Goal: Task Accomplishment & Management: Complete application form

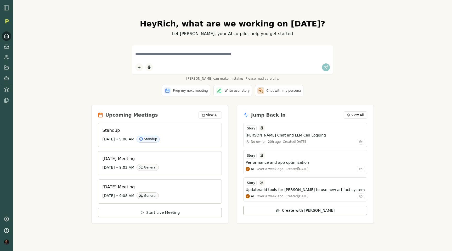
click at [408, 98] on div "Hey Rich , what are we working on today? Let Smith, your AI co-pilot help you g…" at bounding box center [232, 125] width 439 height 251
click at [5, 58] on icon at bounding box center [5, 58] width 3 height 1
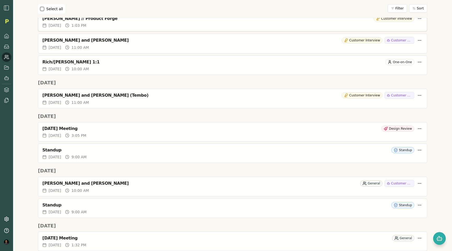
scroll to position [133, 0]
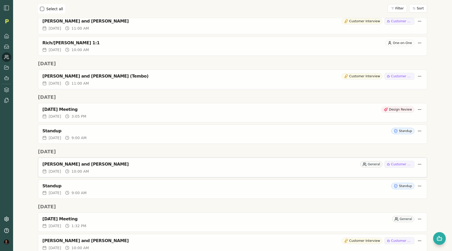
click at [69, 170] on circle at bounding box center [67, 170] width 3 height 3
click at [79, 167] on div "Rich Theil and Joshua Rodriguez General Customer Research" at bounding box center [232, 164] width 381 height 7
click at [76, 164] on div "[PERSON_NAME] and [PERSON_NAME]" at bounding box center [200, 164] width 316 height 5
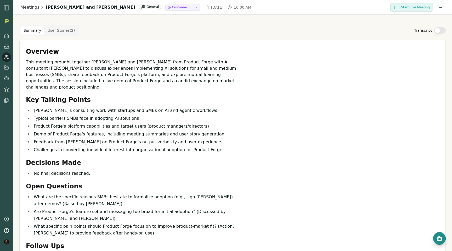
click at [442, 240] on rect "Open chat" at bounding box center [440, 238] width 4 height 3
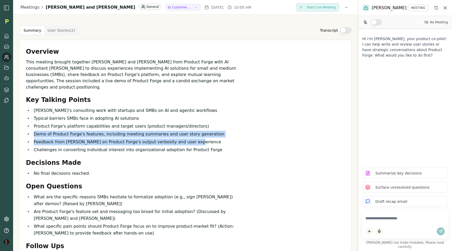
drag, startPoint x: 196, startPoint y: 135, endPoint x: 34, endPoint y: 130, distance: 162.4
click at [34, 130] on ul "Joshua's consulting work with startups and SMBs on AI and agentic workflows Typ…" at bounding box center [132, 130] width 213 height 46
click at [97, 139] on li "Feedback from Joshua on Product Forge's output verbosity and user experience" at bounding box center [135, 142] width 207 height 7
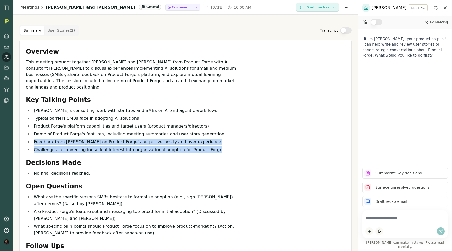
drag, startPoint x: 219, startPoint y: 146, endPoint x: 29, endPoint y: 136, distance: 189.6
click at [29, 136] on ul "Joshua's consulting work with startups and SMBs on AI and agentic workflows Typ…" at bounding box center [132, 130] width 213 height 46
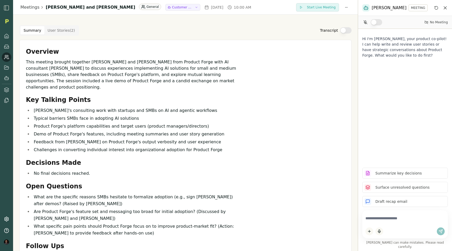
click at [100, 131] on li "Demo of Product Forge's features, including meeting summaries and user story ge…" at bounding box center [135, 134] width 207 height 7
click at [370, 223] on textarea at bounding box center [405, 218] width 79 height 10
type textarea "**********"
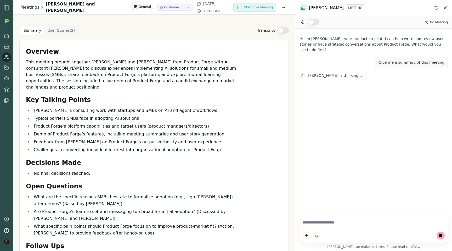
drag, startPoint x: 358, startPoint y: 134, endPoint x: 257, endPoint y: 143, distance: 100.9
click at [257, 143] on div "Meetings Rich Theil and Joshua Rodriguez General Customer Research Mon, Sep 01,…" at bounding box center [226, 125] width 452 height 251
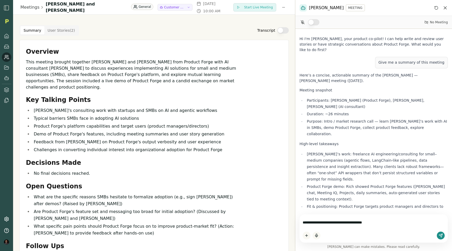
type textarea "**********"
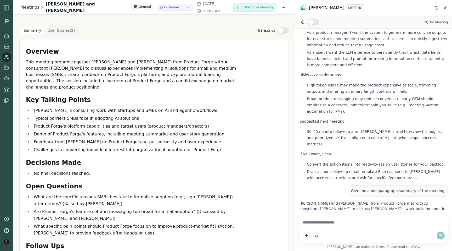
click at [284, 30] on button "Transcript" at bounding box center [284, 30] width 12 height 6
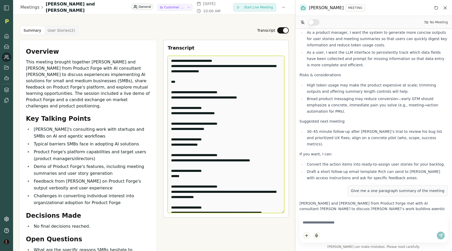
click at [239, 93] on textarea "Edit Transcript" at bounding box center [226, 134] width 117 height 157
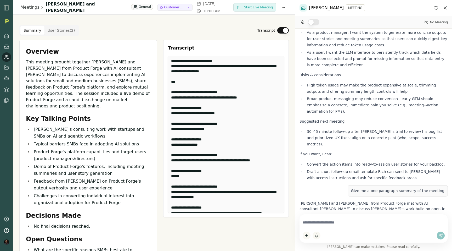
click at [319, 221] on textarea at bounding box center [374, 222] width 142 height 10
type textarea "**********"
click at [6, 58] on icon at bounding box center [5, 58] width 3 height 1
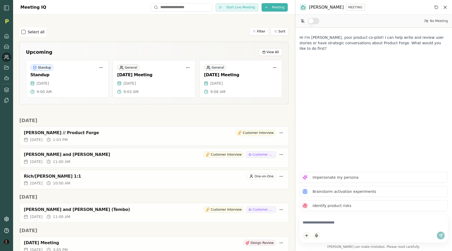
click at [268, 10] on html "Meeting IQ Start Live Meeting Meeting Select all Filter Sort Upcoming View All …" at bounding box center [226, 125] width 452 height 251
click at [250, 29] on div "Import Transcript" at bounding box center [266, 26] width 68 height 8
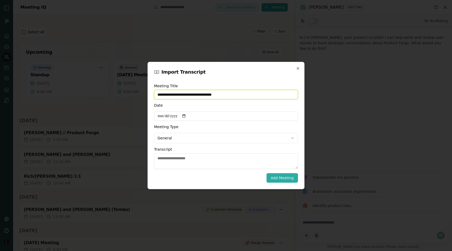
type input "**********"
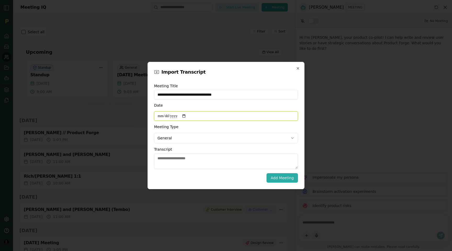
click at [187, 115] on input "Date" at bounding box center [226, 115] width 144 height 9
type input "**********"
click at [171, 138] on body "Meeting IQ Start Live Meeting Meeting Select all Filter Sort Upcoming View All …" at bounding box center [226, 125] width 452 height 251
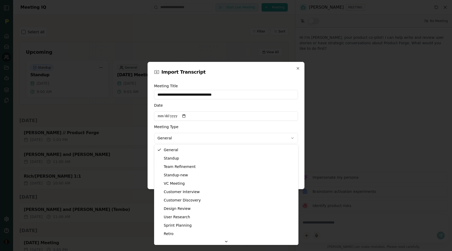
select select "**********"
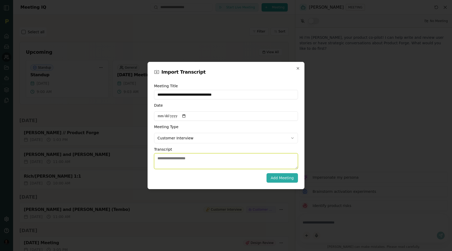
click at [168, 165] on textarea "Transcript" at bounding box center [226, 161] width 144 height 16
paste textarea "**********"
type textarea "**********"
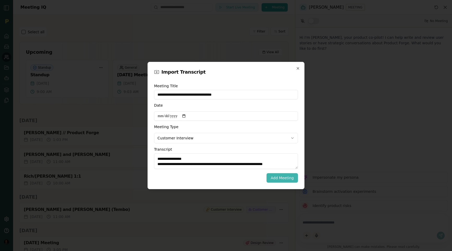
click at [281, 176] on button "Add Meeting" at bounding box center [282, 177] width 31 height 9
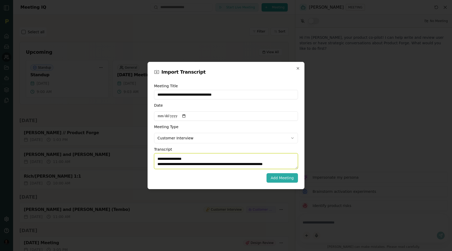
click at [189, 162] on textarea "Transcript" at bounding box center [226, 161] width 144 height 16
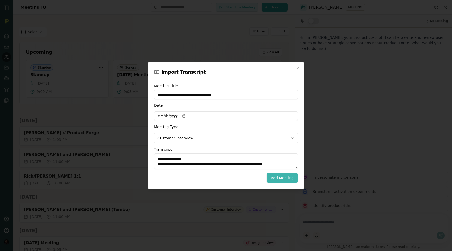
click at [280, 176] on button "Add Meeting" at bounding box center [282, 177] width 31 height 9
click at [297, 68] on icon "button" at bounding box center [298, 68] width 4 height 4
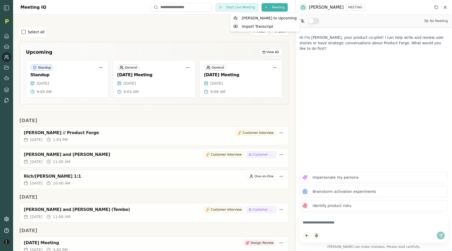
click at [271, 5] on html "Meeting IQ Start Live Meeting Meeting Select all Filter Sort Upcoming View All …" at bounding box center [226, 125] width 452 height 251
click at [259, 28] on div "Import Transcript" at bounding box center [266, 26] width 68 height 8
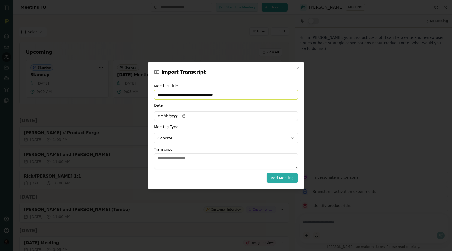
type input "**********"
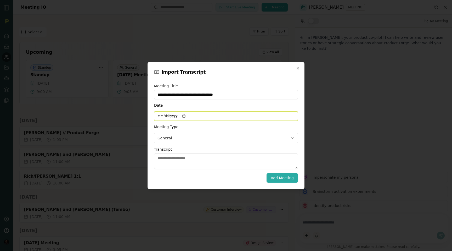
click at [189, 115] on input "Date" at bounding box center [226, 115] width 144 height 9
type input "**********"
click at [168, 137] on body "Meeting IQ Start Live Meeting Meeting Select all Filter Sort Upcoming View All …" at bounding box center [226, 125] width 452 height 251
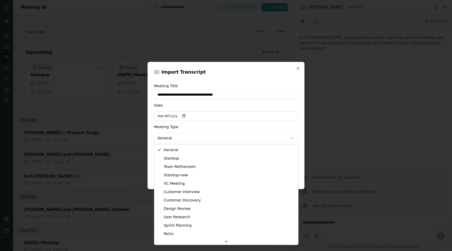
select select "**********"
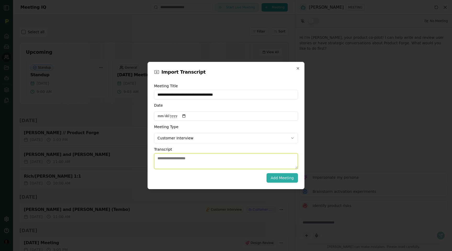
click at [176, 162] on textarea "Transcript" at bounding box center [226, 161] width 144 height 16
paste textarea "**********"
type textarea "**********"
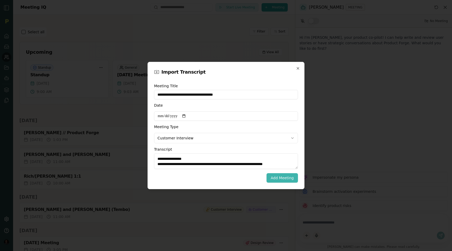
click at [275, 178] on button "Add Meeting" at bounding box center [282, 177] width 31 height 9
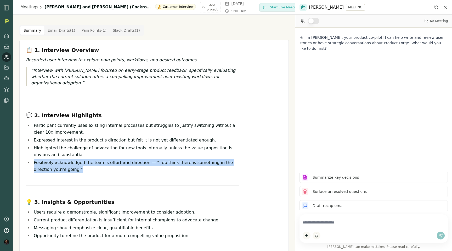
drag, startPoint x: 77, startPoint y: 172, endPoint x: 31, endPoint y: 165, distance: 46.9
click at [31, 165] on ul "Participant currently uses existing internal processes but struggles to justify…" at bounding box center [132, 147] width 213 height 51
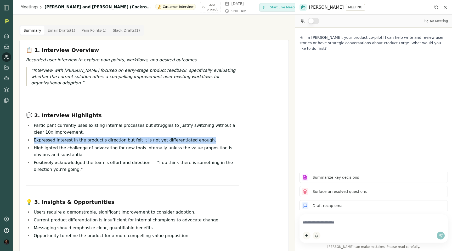
drag, startPoint x: 34, startPoint y: 141, endPoint x: 208, endPoint y: 138, distance: 174.7
click at [208, 138] on li "Expressed interest in the product's direction but felt it is not yet differenti…" at bounding box center [135, 140] width 207 height 7
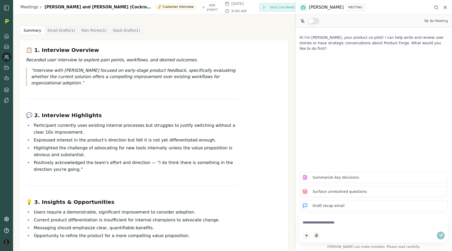
click at [91, 156] on li "Highlighted the challenge of advocating for new tools internally unless the val…" at bounding box center [135, 152] width 207 height 14
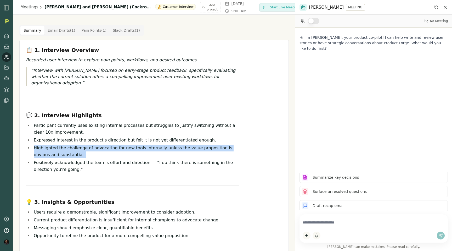
drag, startPoint x: 91, startPoint y: 156, endPoint x: 43, endPoint y: 144, distance: 48.8
click at [43, 144] on ul "Participant currently uses existing internal processes but struggles to justify…" at bounding box center [132, 147] width 213 height 51
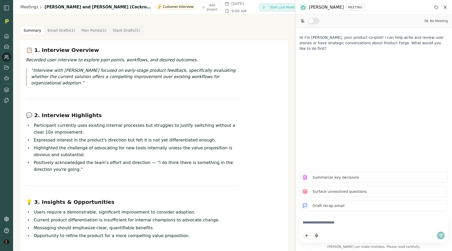
click at [189, 49] on h3 "📋 1. Interview Overview" at bounding box center [132, 49] width 213 height 7
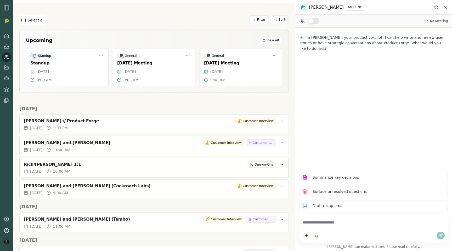
scroll to position [18, 0]
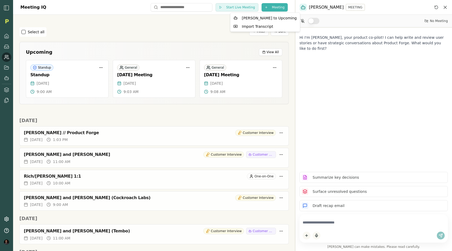
click at [269, 5] on html "Meeting IQ Start Live Meeting Meeting Select all Filter Sort Upcoming View All …" at bounding box center [226, 125] width 452 height 251
click at [259, 27] on div "Import Transcript" at bounding box center [266, 26] width 68 height 8
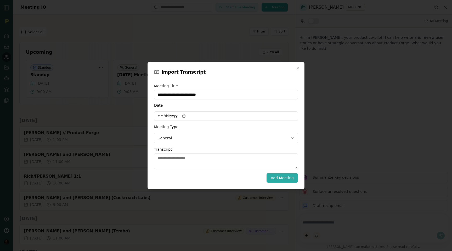
type input "**********"
click at [186, 116] on input "Date" at bounding box center [226, 115] width 144 height 9
type input "**********"
click at [166, 141] on body "Meeting IQ Start Live Meeting Meeting Select all Filter Sort Upcoming View All …" at bounding box center [226, 125] width 452 height 251
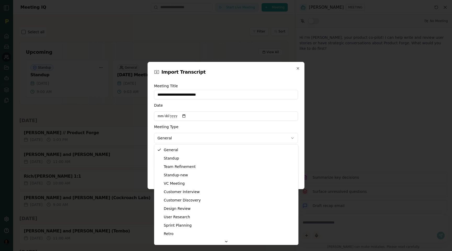
select select "**********"
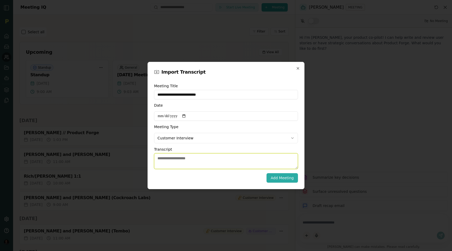
click at [170, 162] on textarea "Transcript" at bounding box center [226, 161] width 144 height 16
paste textarea "**********"
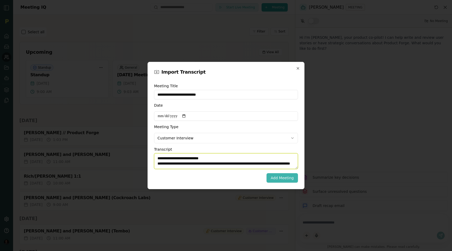
type textarea "**********"
click at [279, 178] on button "Add Meeting" at bounding box center [282, 177] width 31 height 9
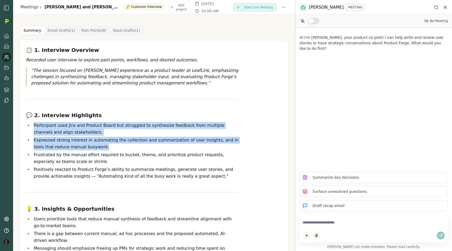
drag, startPoint x: 34, startPoint y: 126, endPoint x: 100, endPoint y: 147, distance: 69.6
click at [100, 147] on ul "Participant used Jira and Product Board but struggled to synthesize feedback fr…" at bounding box center [132, 151] width 213 height 58
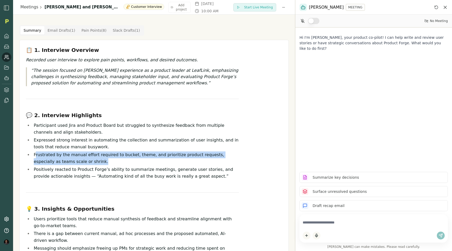
drag, startPoint x: 35, startPoint y: 154, endPoint x: 95, endPoint y: 162, distance: 60.4
click at [95, 162] on li "Frustrated by the manual effort required to bucket, theme, and prioritize produ…" at bounding box center [135, 158] width 207 height 14
click at [85, 163] on li "Frustrated by the manual effort required to bucket, theme, and prioritize produ…" at bounding box center [135, 158] width 207 height 14
drag, startPoint x: 85, startPoint y: 163, endPoint x: 30, endPoint y: 154, distance: 55.8
click at [32, 154] on li "Frustrated by the manual effort required to bucket, theme, and prioritize produ…" at bounding box center [135, 158] width 207 height 14
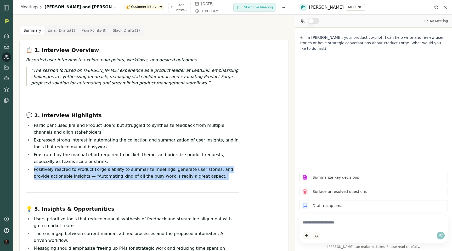
drag, startPoint x: 210, startPoint y: 175, endPoint x: 24, endPoint y: 168, distance: 186.0
click at [24, 168] on div "📋 1. Interview Overview Recorded user interview to explore pain points, workflo…" at bounding box center [154, 221] width 265 height 351
click at [86, 176] on li "Positively reacted to Product Forge’s ability to summarize meetings, generate u…" at bounding box center [135, 173] width 207 height 14
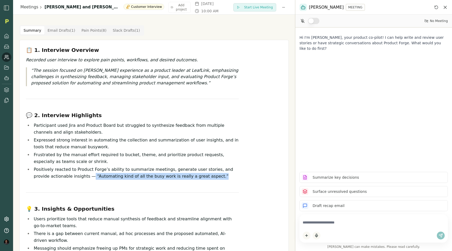
drag, startPoint x: 73, startPoint y: 175, endPoint x: 196, endPoint y: 176, distance: 122.5
click at [196, 176] on li "Positively reacted to Product Forge’s ability to summarize meetings, generate u…" at bounding box center [135, 173] width 207 height 14
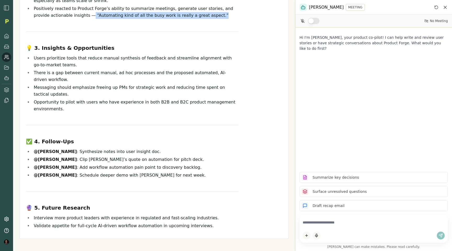
scroll to position [162, 0]
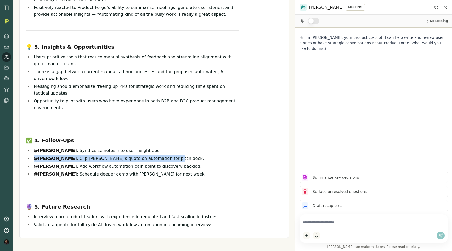
drag, startPoint x: 160, startPoint y: 156, endPoint x: 33, endPoint y: 160, distance: 127.3
click at [33, 160] on li "@[PERSON_NAME] : Clip [PERSON_NAME]’s quote on automation for pitch deck." at bounding box center [135, 158] width 207 height 7
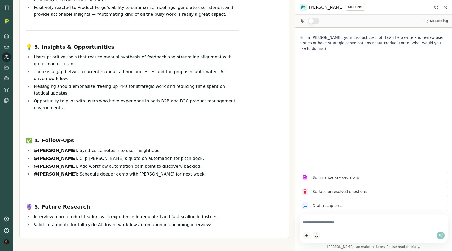
click at [328, 224] on textarea at bounding box center [374, 222] width 142 height 10
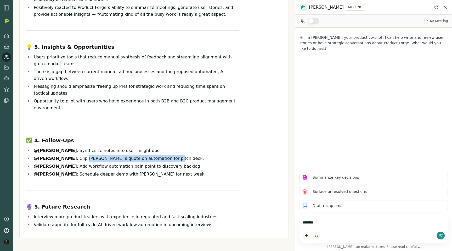
drag, startPoint x: 79, startPoint y: 158, endPoint x: 166, endPoint y: 157, distance: 87.7
click at [166, 157] on li "@[PERSON_NAME] : Clip [PERSON_NAME]’s quote on automation for pitch deck." at bounding box center [135, 158] width 207 height 7
copy li "[PERSON_NAME]’s quote on automation for pitch deck."
click at [323, 221] on textarea "********" at bounding box center [374, 222] width 142 height 10
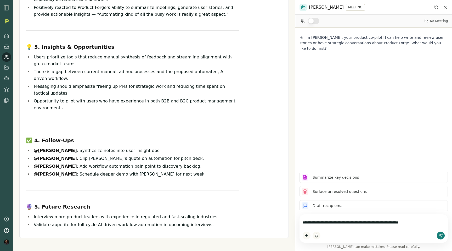
type textarea "**********"
click at [441, 234] on icon "submit" at bounding box center [440, 235] width 3 height 3
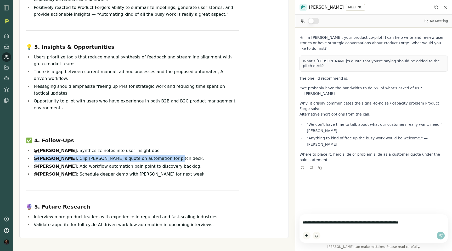
drag, startPoint x: 161, startPoint y: 157, endPoint x: 24, endPoint y: 156, distance: 136.9
click at [24, 155] on div "📋 1. Interview Overview Recorded user interview to explore pain points, workflo…" at bounding box center [154, 60] width 265 height 351
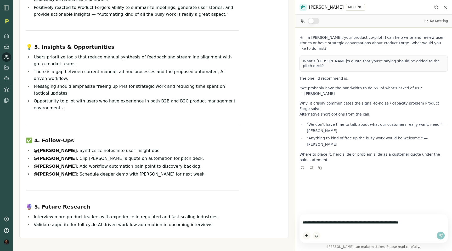
scroll to position [0, 0]
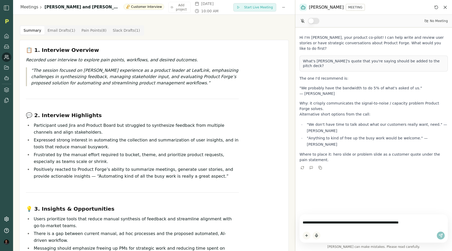
click at [4, 60] on link at bounding box center [6, 56] width 9 height 9
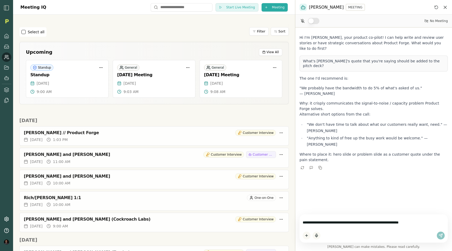
click at [7, 8] on img "button" at bounding box center [6, 8] width 6 height 6
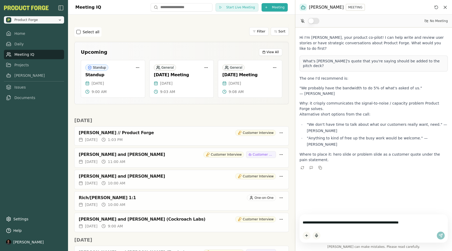
click at [43, 20] on span "Product Forge" at bounding box center [31, 19] width 50 height 5
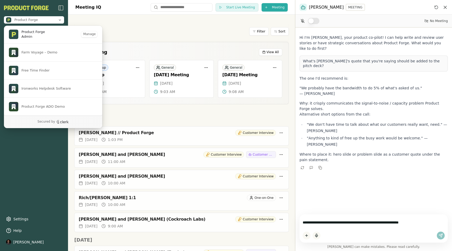
click at [121, 37] on div "Select all Filter Sort" at bounding box center [181, 32] width 215 height 18
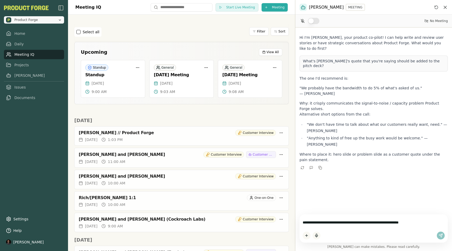
click at [58, 23] on button "Product Forge" at bounding box center [34, 19] width 60 height 7
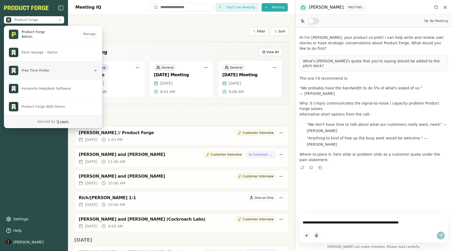
click at [28, 72] on span "Free Time Finder" at bounding box center [35, 70] width 28 height 5
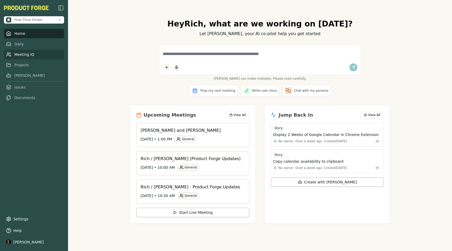
click at [23, 54] on link "Meeting IQ" at bounding box center [34, 54] width 60 height 9
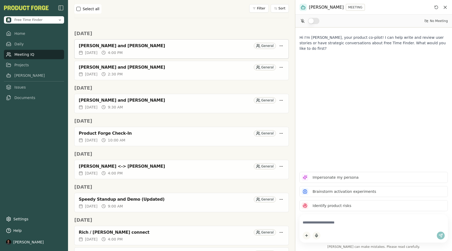
scroll to position [95, 0]
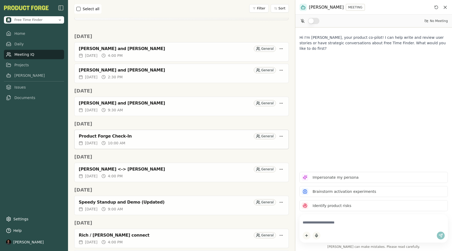
click at [100, 134] on div "Product Forge Check-In" at bounding box center [165, 136] width 173 height 5
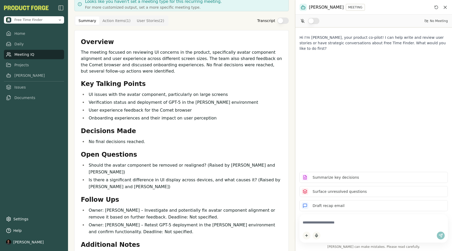
scroll to position [76, 0]
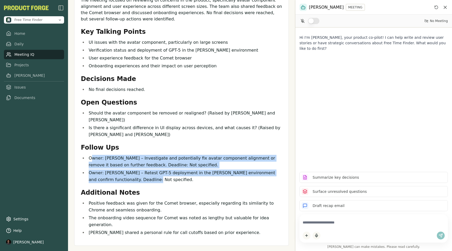
drag, startPoint x: 137, startPoint y: 172, endPoint x: 91, endPoint y: 151, distance: 50.6
click at [91, 155] on ul "Owner: Luke M – Investigate and potentially fix avatar component alignment or r…" at bounding box center [182, 169] width 202 height 28
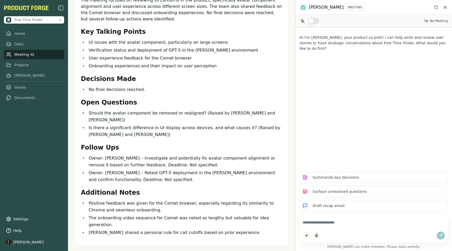
drag, startPoint x: 194, startPoint y: 113, endPoint x: 237, endPoint y: 114, distance: 42.7
click at [237, 114] on li "Should the avatar component be removed or realigned? (Raised by Adam Tucker and…" at bounding box center [184, 117] width 195 height 14
click at [264, 114] on li "Should the avatar component be removed or realigned? (Raised by Adam Tucker and…" at bounding box center [184, 117] width 195 height 14
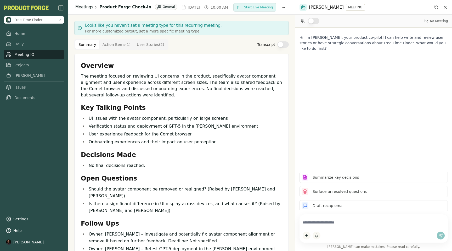
click at [88, 8] on link "Meetings" at bounding box center [84, 7] width 18 height 6
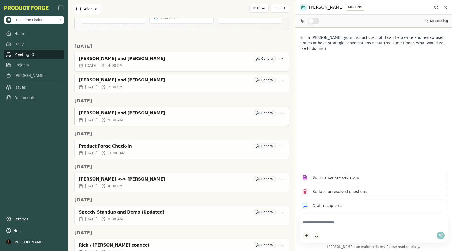
scroll to position [86, 0]
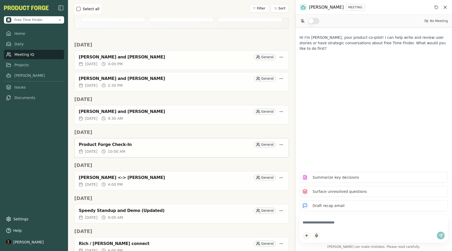
drag, startPoint x: 81, startPoint y: 127, endPoint x: 108, endPoint y: 147, distance: 34.0
click at [108, 147] on div "Mon, Aug 25th Product Forge Check-In General Mon, Aug 25, 2025 10:00 AM" at bounding box center [181, 143] width 215 height 29
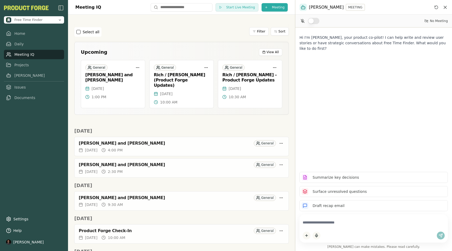
click at [133, 182] on h2 "[DATE]" at bounding box center [181, 185] width 215 height 7
click at [121, 195] on div "Ralph Bautista and Rich Theil" at bounding box center [165, 197] width 173 height 5
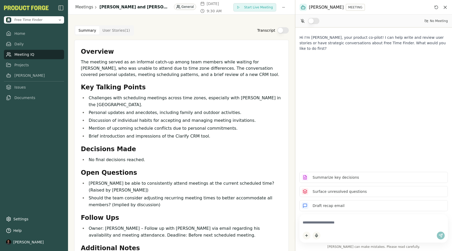
click at [84, 10] on div "Meetings Ralph Bautista and Rich Theil General Wed, Sep 03, 2025 9:30 AM" at bounding box center [154, 7] width 158 height 13
click at [82, 9] on link "Meetings" at bounding box center [84, 7] width 18 height 6
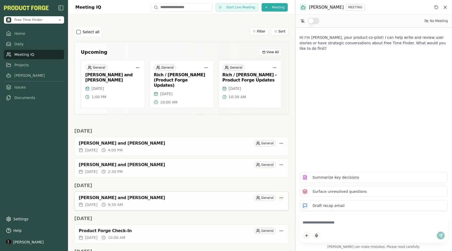
click at [282, 192] on html "Free Time Finder Home Daily Meeting IQ Projects Smith Issues Documents Settings…" at bounding box center [226, 125] width 452 height 251
click at [259, 212] on div "Delete Meeting" at bounding box center [268, 213] width 34 height 8
click at [15, 32] on link "Home" at bounding box center [34, 33] width 60 height 9
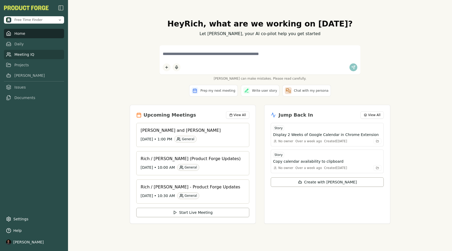
click at [25, 57] on link "Meeting IQ" at bounding box center [34, 54] width 60 height 9
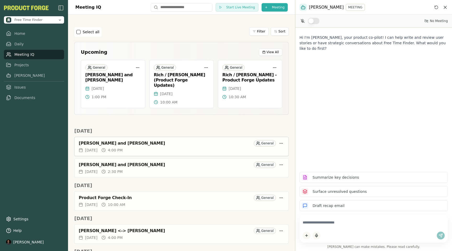
click at [92, 141] on div "Andy Woods and Rich Theil" at bounding box center [165, 143] width 173 height 5
